Goal: Go to known website: Go to known website

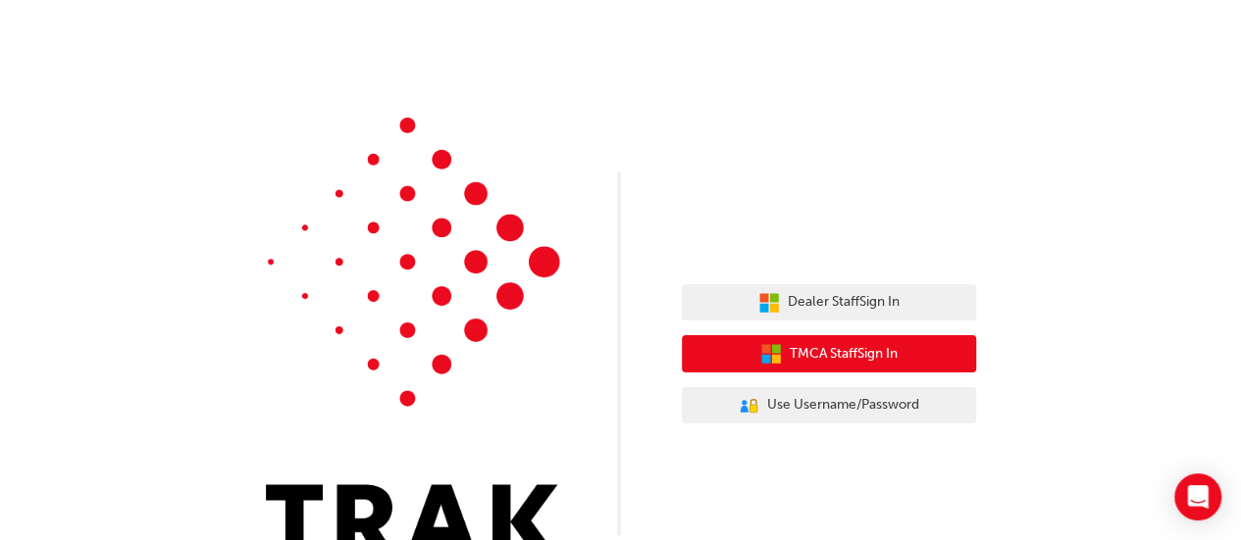
click at [911, 356] on button "TMCA Staff Sign In" at bounding box center [829, 353] width 294 height 37
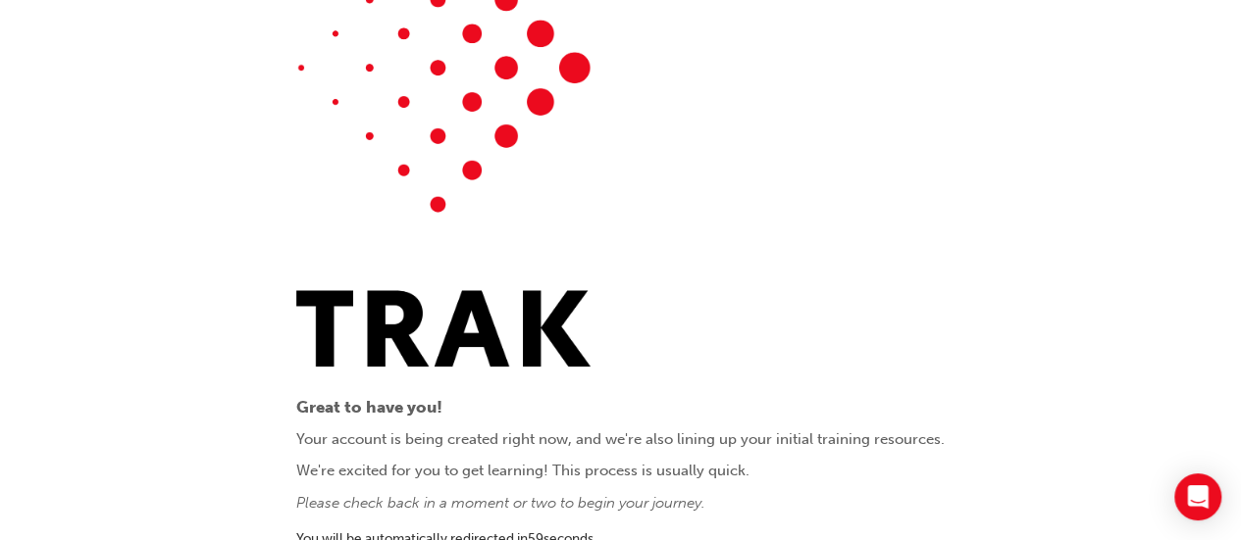
scroll to position [108, 0]
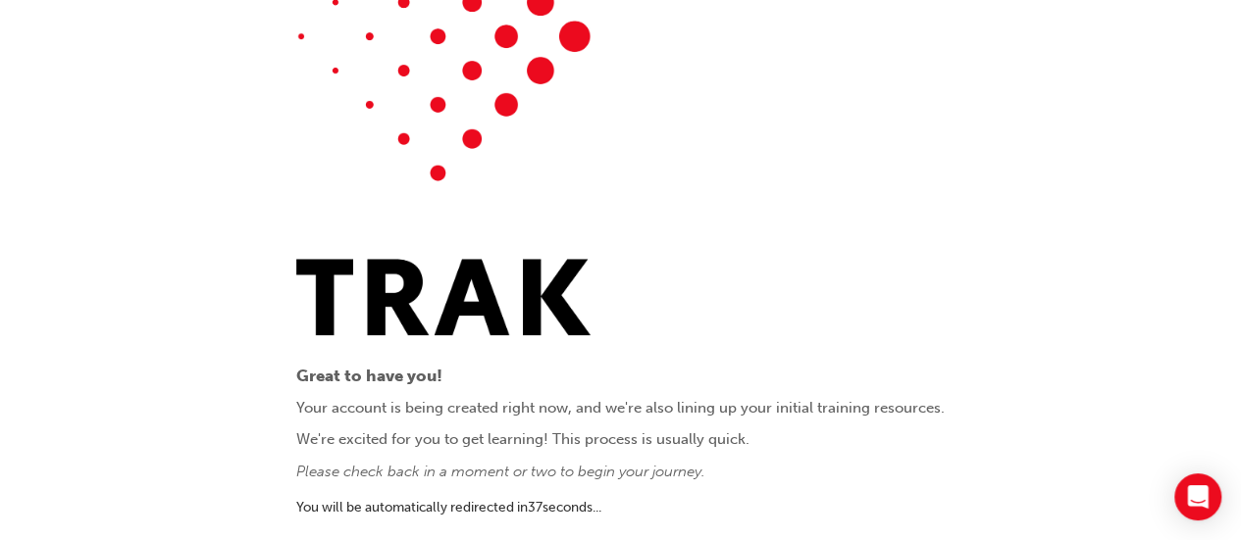
drag, startPoint x: 398, startPoint y: 3, endPoint x: 816, endPoint y: 258, distance: 489.6
click at [816, 258] on div "Great to have you! Your account is being created right now, and we're also lini…" at bounding box center [620, 216] width 648 height 649
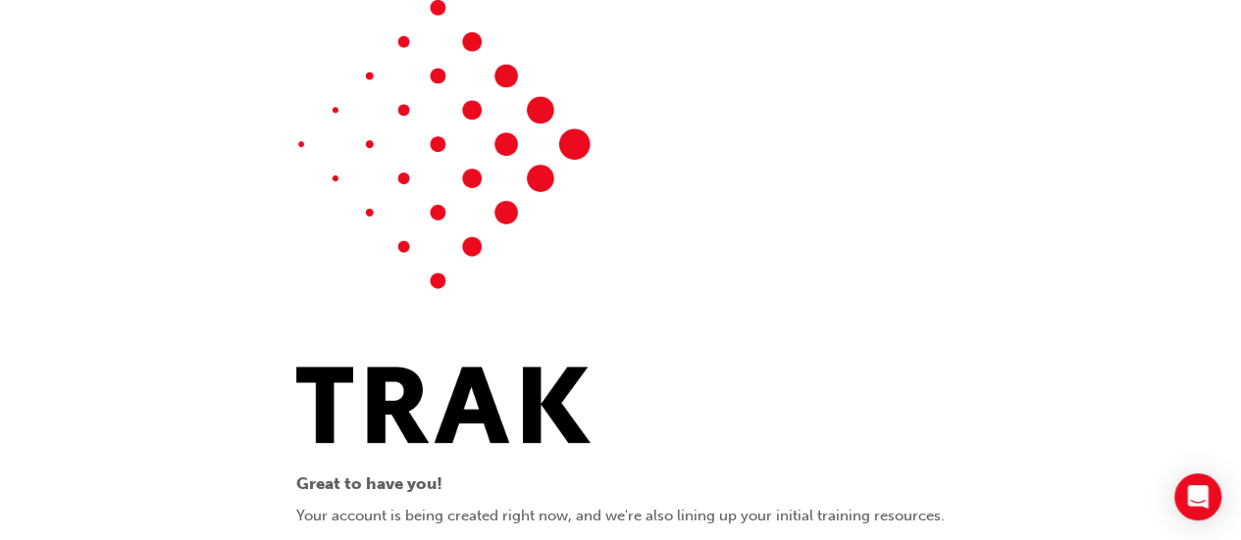
scroll to position [108, 0]
